Goal: Task Accomplishment & Management: Manage account settings

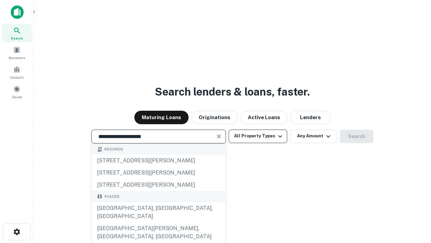
click at [158, 222] on div "[GEOGRAPHIC_DATA], [GEOGRAPHIC_DATA], [GEOGRAPHIC_DATA]" at bounding box center [159, 212] width 134 height 20
type input "**********"
click at [258, 136] on button "All Property Types" at bounding box center [258, 135] width 59 height 13
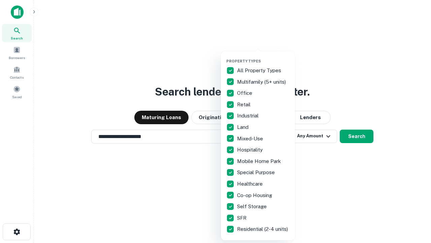
click at [263, 57] on button "button" at bounding box center [263, 57] width 74 height 0
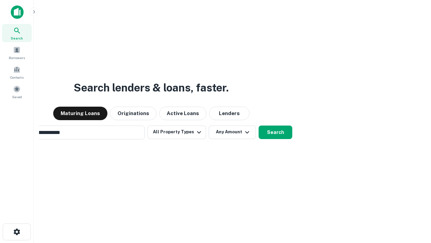
scroll to position [10, 0]
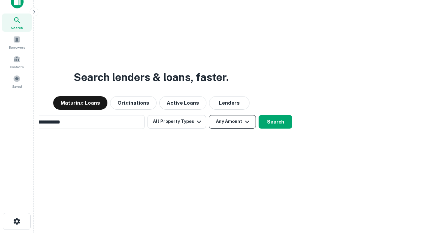
click at [209, 115] on button "Any Amount" at bounding box center [232, 121] width 47 height 13
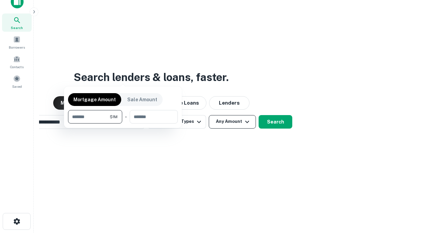
scroll to position [11, 0]
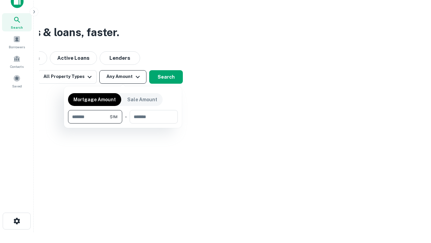
type input "*******"
click at [123, 123] on button "button" at bounding box center [123, 123] width 110 height 0
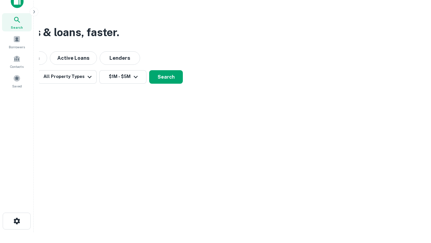
scroll to position [10, 0]
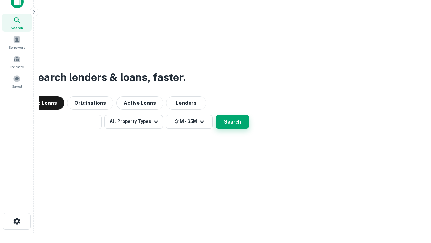
click at [216, 115] on button "Search" at bounding box center [233, 121] width 34 height 13
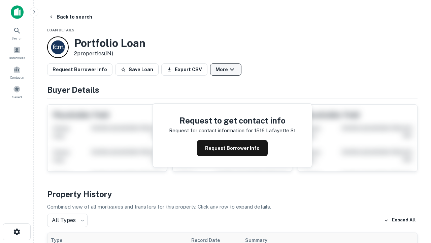
click at [226, 69] on button "More" at bounding box center [225, 69] width 31 height 12
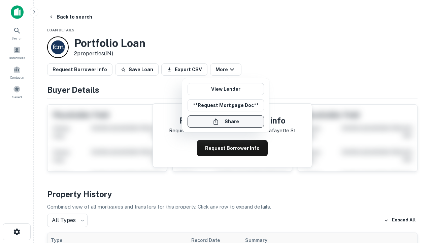
click at [226, 121] on button "Share" at bounding box center [226, 121] width 76 height 12
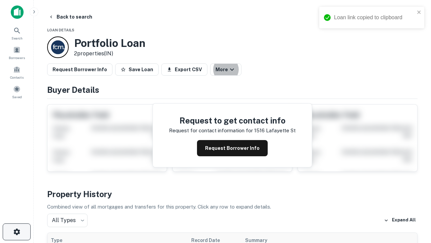
click at [17, 231] on icon "button" at bounding box center [17, 231] width 8 height 8
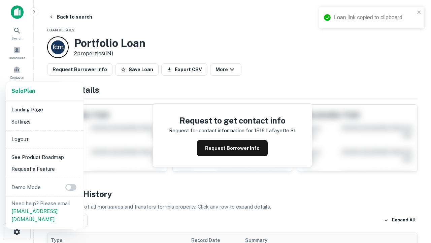
click at [44, 139] on li "Logout" at bounding box center [45, 139] width 72 height 12
